Goal: Task Accomplishment & Management: Manage account settings

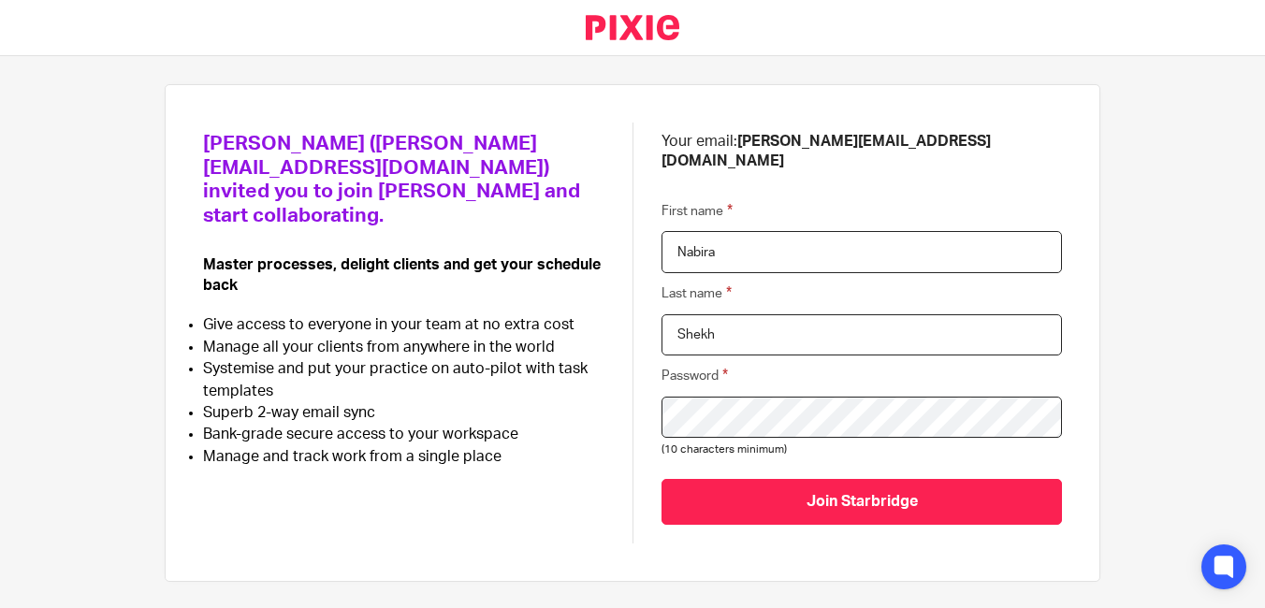
scroll to position [123, 0]
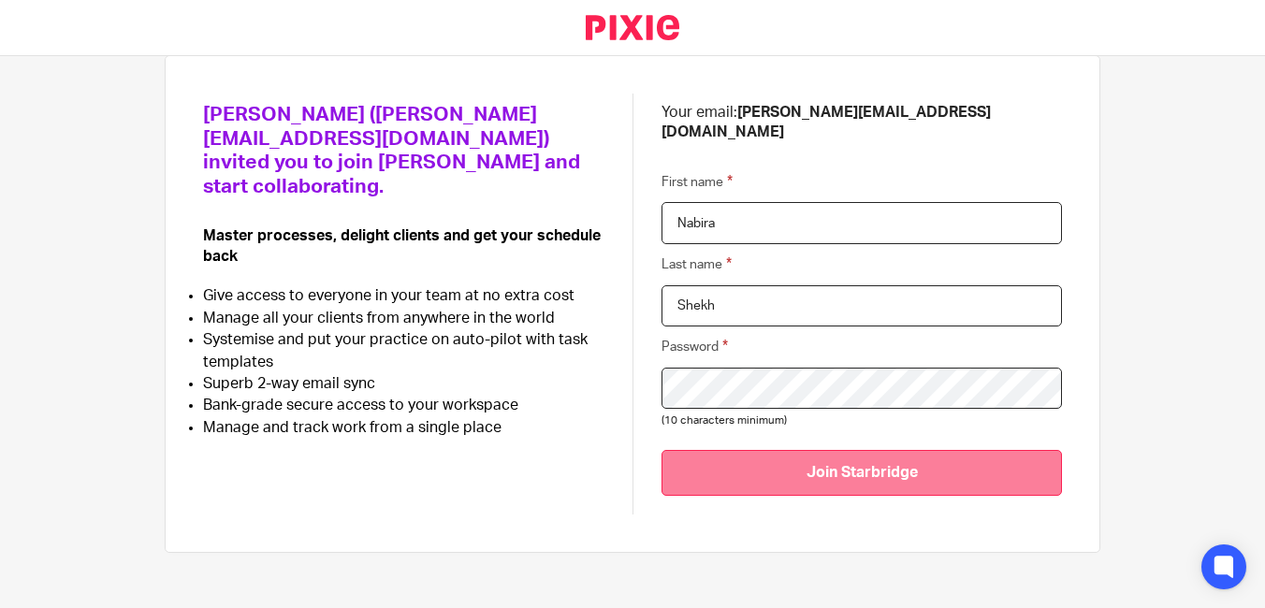
click at [833, 450] on input "Join Starbridge" at bounding box center [861, 473] width 400 height 46
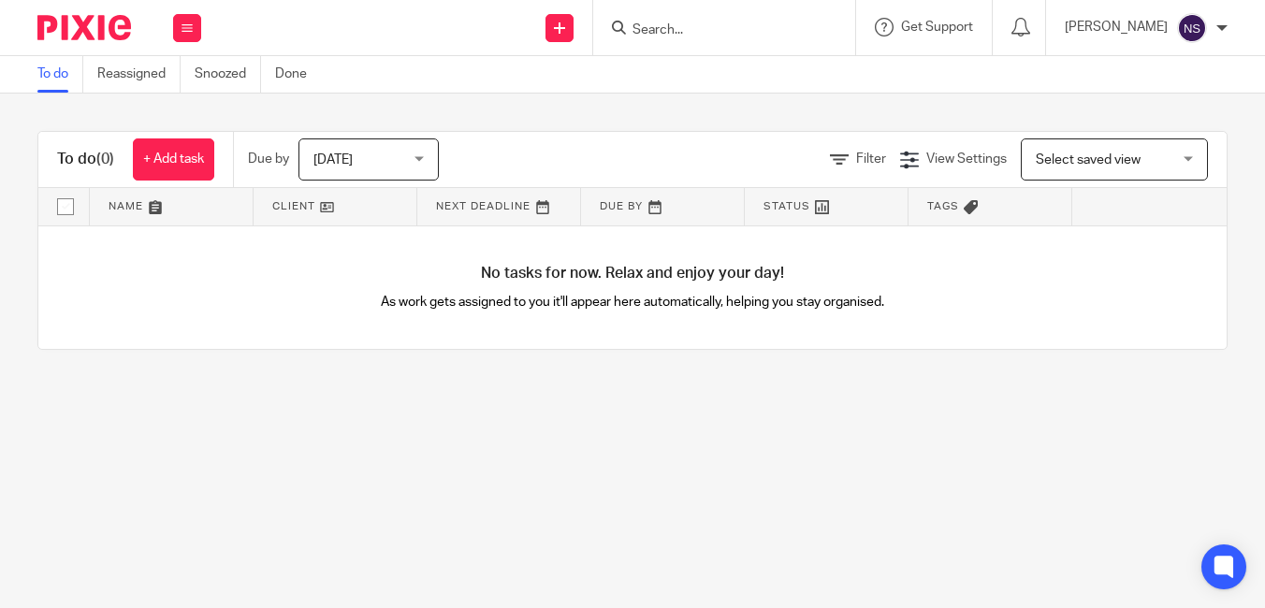
click at [1192, 28] on img at bounding box center [1192, 28] width 30 height 30
drag, startPoint x: 1159, startPoint y: 73, endPoint x: 1163, endPoint y: 119, distance: 46.0
click at [1160, 73] on span "My profile" at bounding box center [1149, 74] width 58 height 13
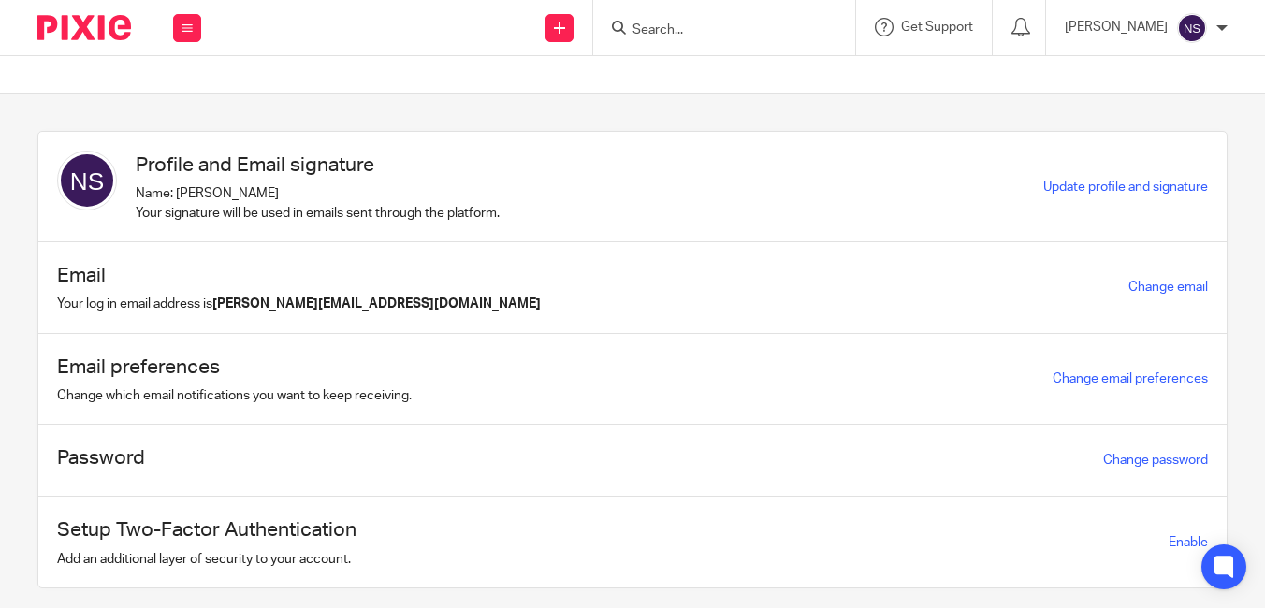
click at [553, 301] on div "Email Your log in email address is [PERSON_NAME][EMAIL_ADDRESS][DOMAIN_NAME] Ch…" at bounding box center [632, 288] width 1188 height 92
click at [413, 302] on div "Email Your log in email address is [PERSON_NAME][EMAIL_ADDRESS][DOMAIN_NAME] Ch…" at bounding box center [632, 288] width 1188 height 92
